Goal: Task Accomplishment & Management: Complete application form

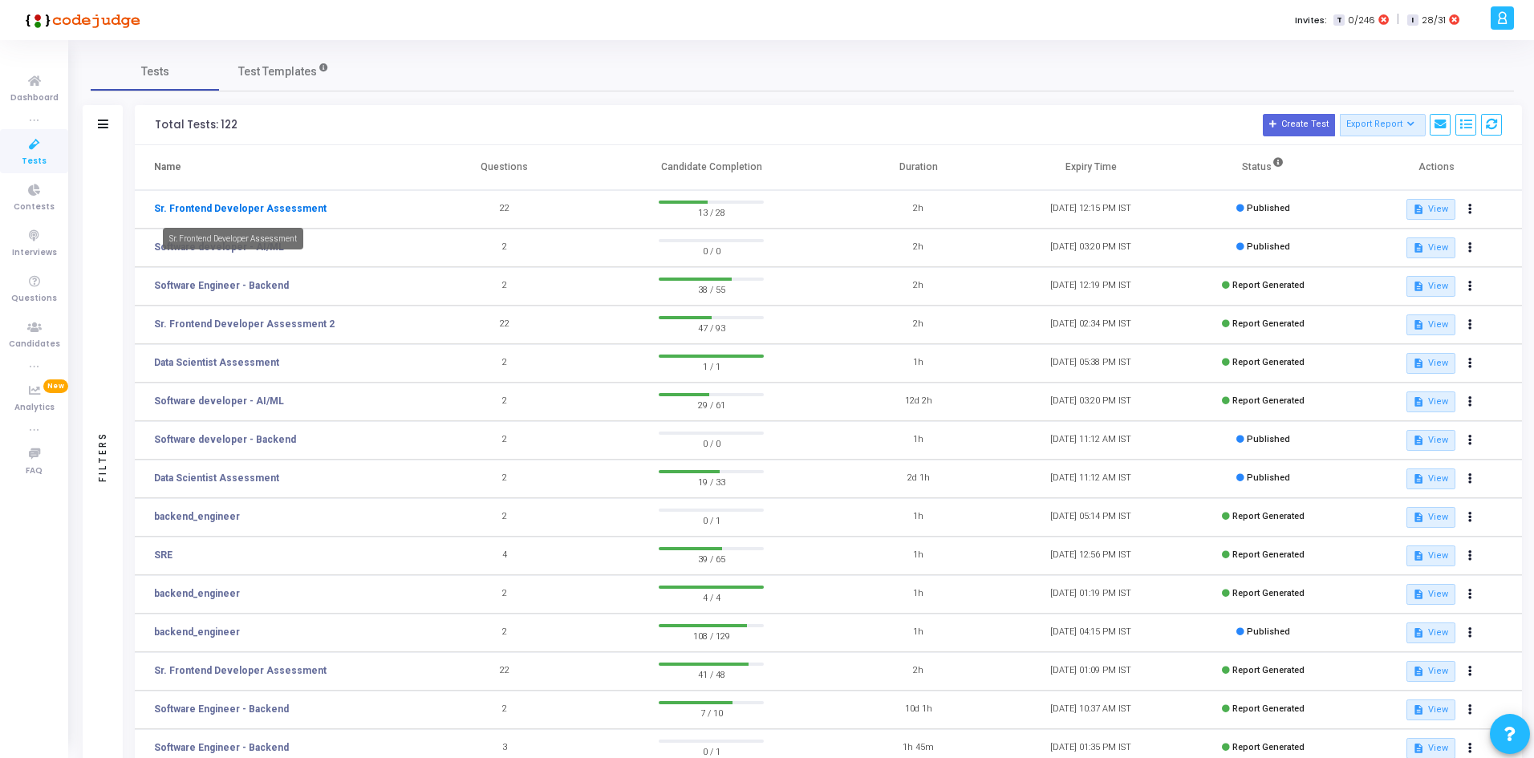
click at [234, 213] on link "Sr. Frontend Developer Assessment" at bounding box center [240, 208] width 172 height 14
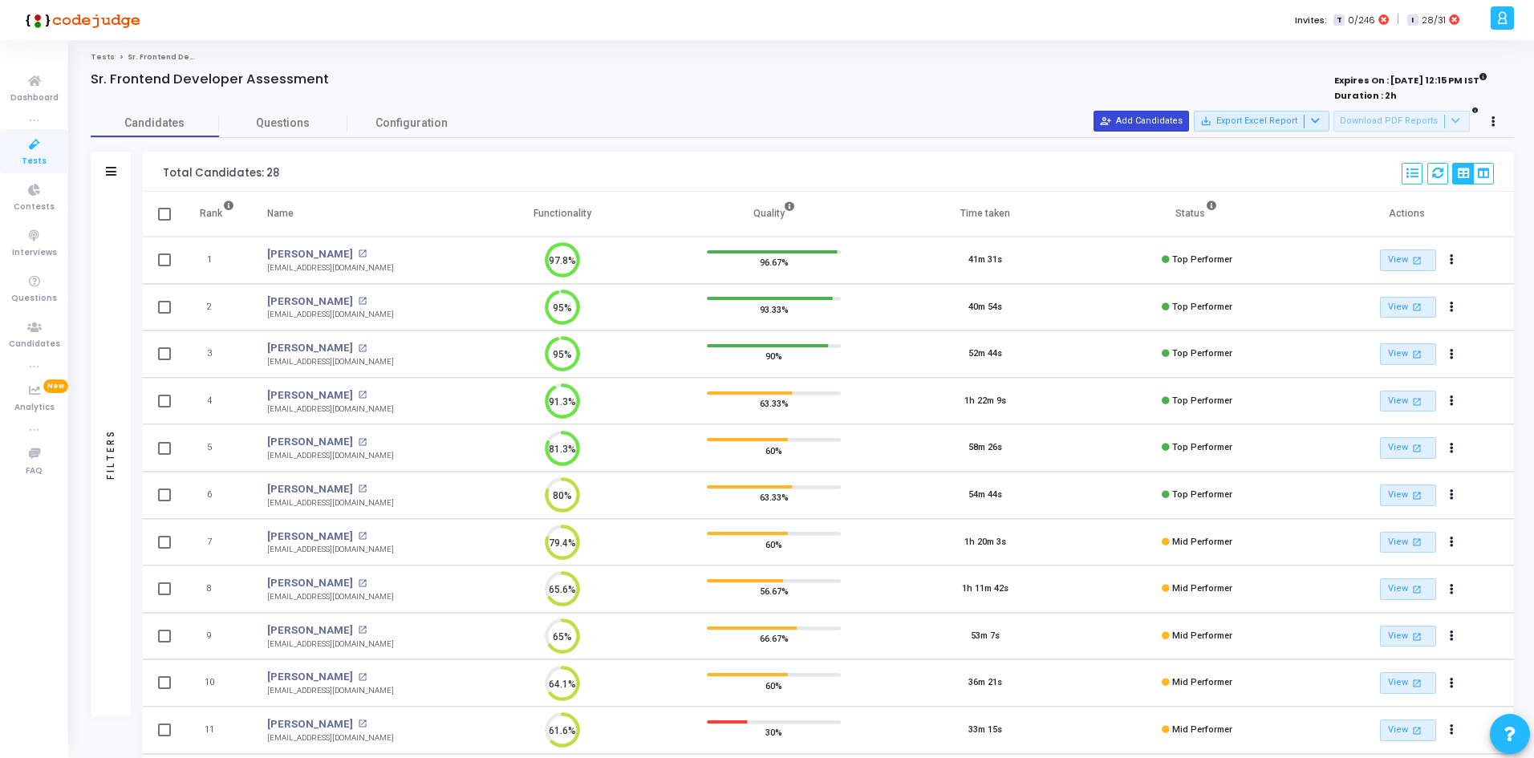
click at [1158, 116] on button "person_add_alt Add Candidates" at bounding box center [1140, 121] width 95 height 21
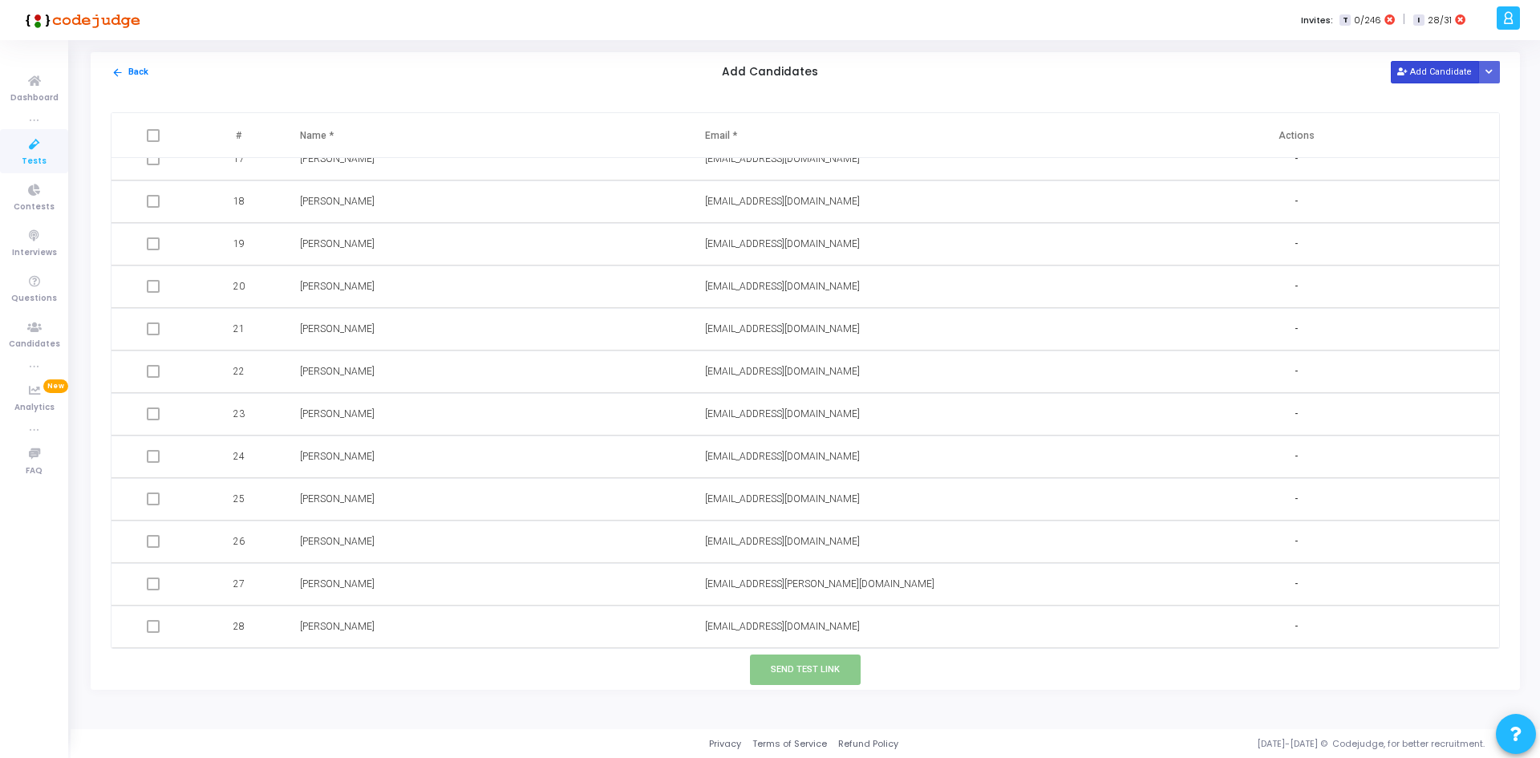
click at [1469, 81] on button "Add Candidate" at bounding box center [1435, 72] width 88 height 22
click at [758, 622] on input "text" at bounding box center [834, 627] width 259 height 26
paste input "[EMAIL_ADDRESS][DOMAIN_NAME] |"
type input "[EMAIL_ADDRESS][DOMAIN_NAME] |"
click at [507, 636] on input "text" at bounding box center [429, 627] width 259 height 26
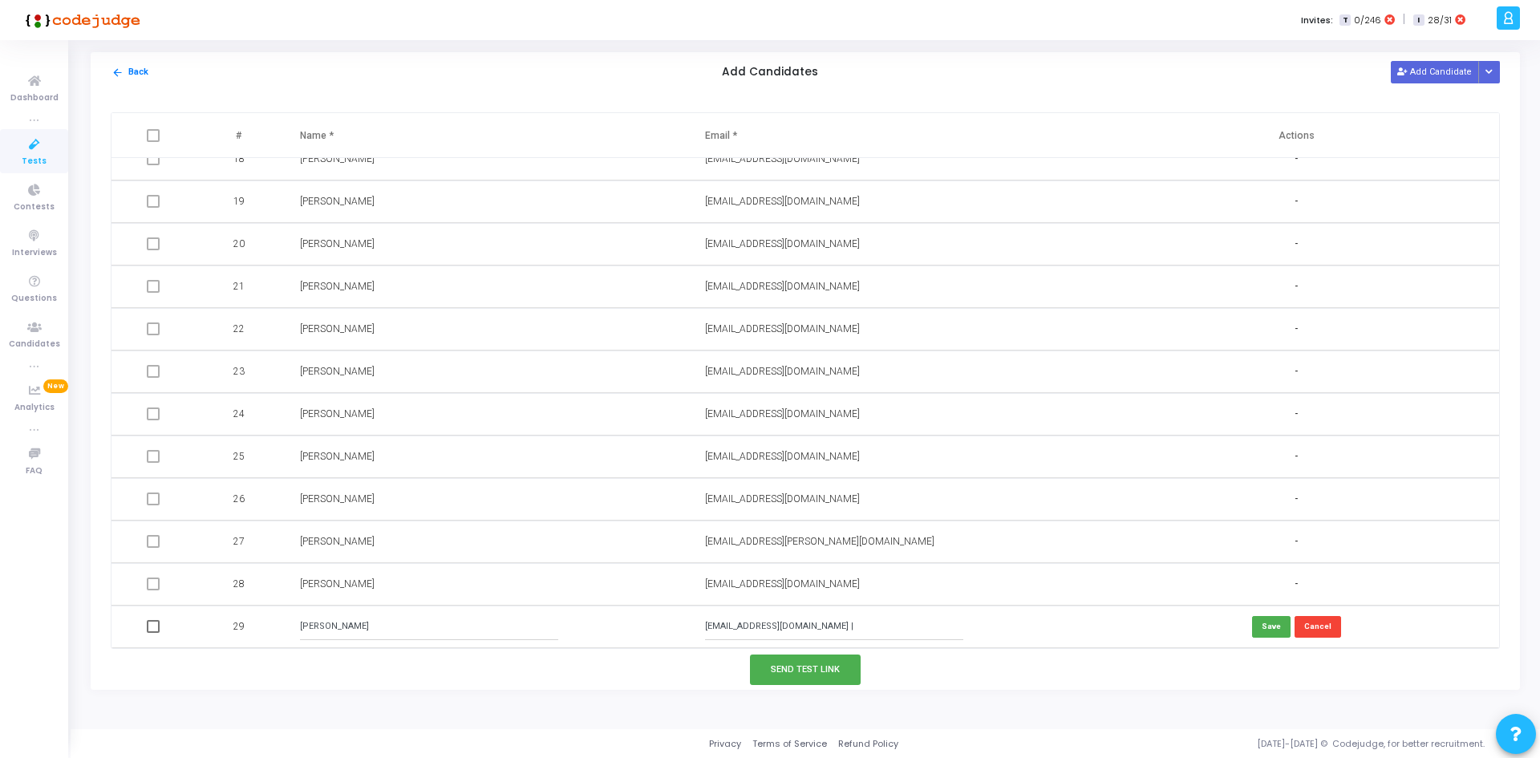
type input "[PERSON_NAME]"
click at [853, 635] on input "[EMAIL_ADDRESS][DOMAIN_NAME] |" at bounding box center [834, 627] width 259 height 26
type input "[EMAIL_ADDRESS][DOMAIN_NAME]"
click at [806, 661] on button "Send Test Link" at bounding box center [805, 670] width 111 height 30
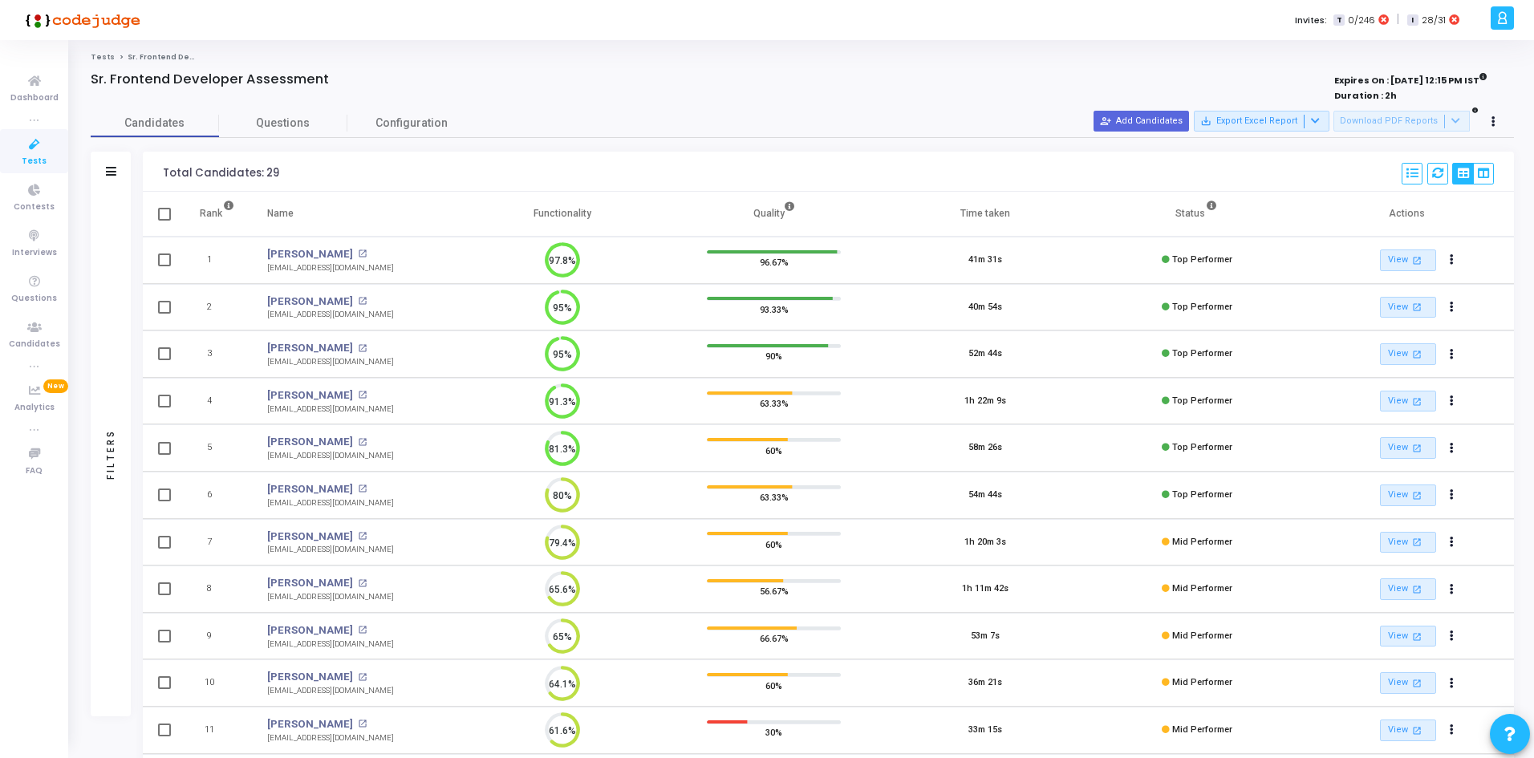
scroll to position [7, 0]
